Goal: Contribute content: Contribute content

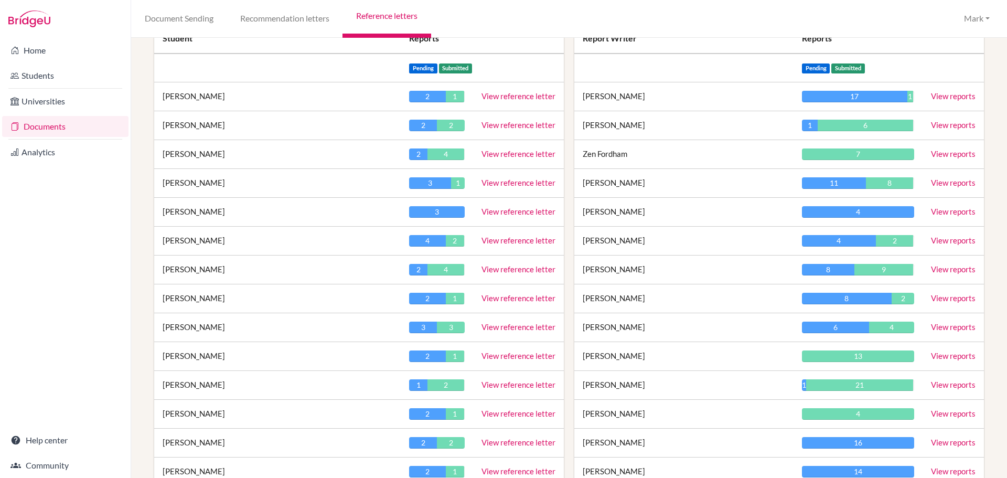
scroll to position [157, 0]
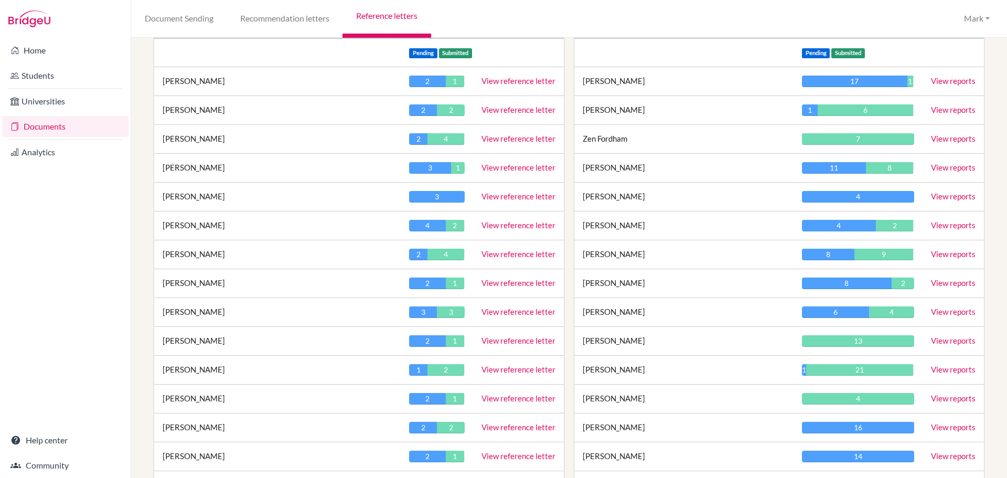
click at [523, 311] on link "View reference letter" at bounding box center [518, 311] width 74 height 9
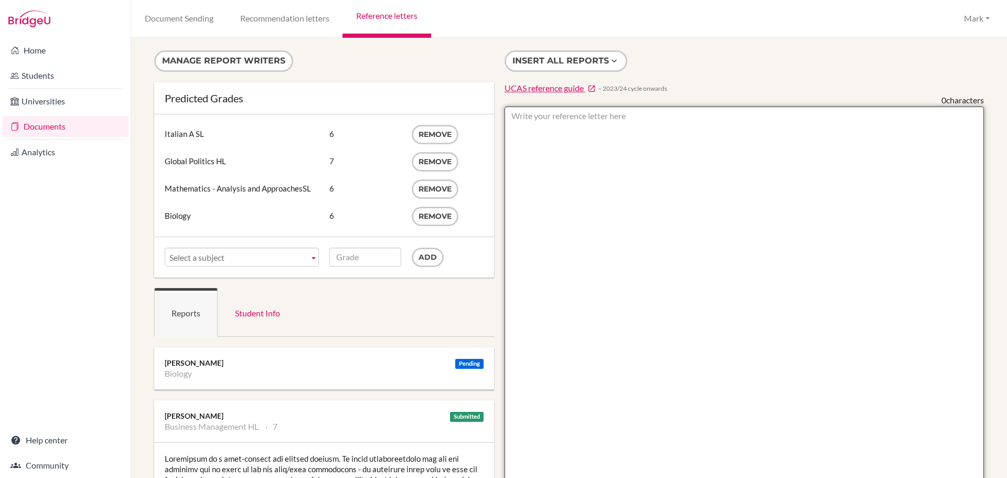
click at [639, 116] on textarea at bounding box center [745, 409] width 480 height 606
type textarea "Italian should be 7 - confirm with Marco"
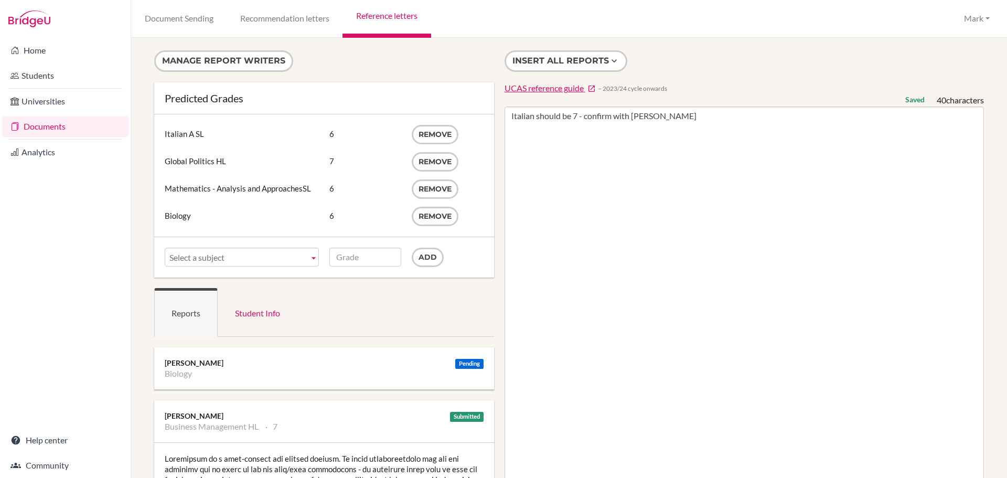
drag, startPoint x: 394, startPoint y: 13, endPoint x: 394, endPoint y: 20, distance: 7.4
click at [394, 13] on link "Reference letters" at bounding box center [386, 19] width 88 height 38
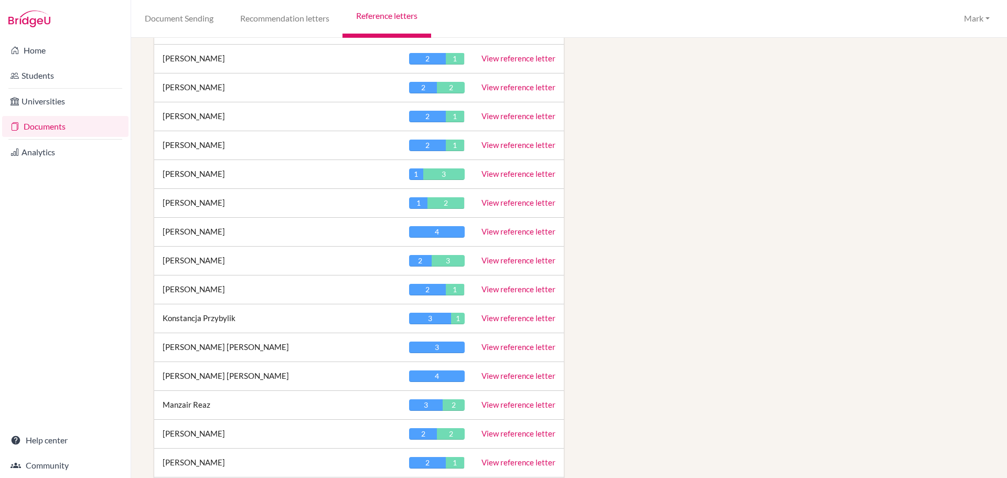
scroll to position [892, 0]
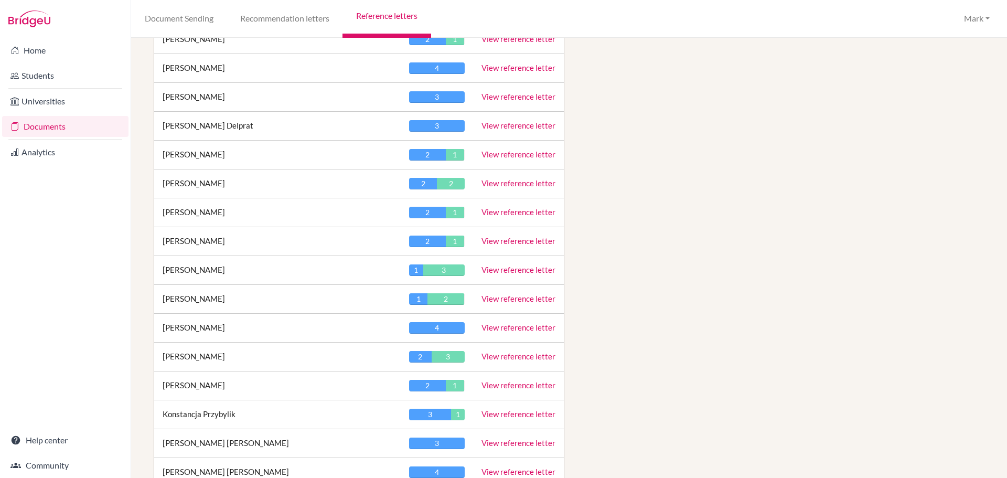
click at [522, 271] on link "View reference letter" at bounding box center [518, 269] width 74 height 9
